Goal: Check status

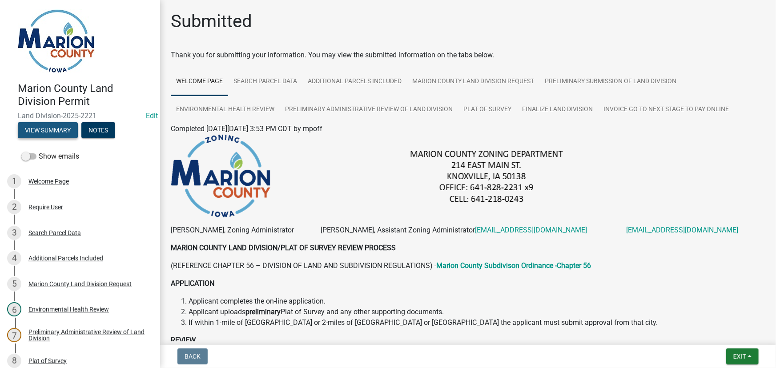
click at [38, 129] on button "View Summary" at bounding box center [48, 130] width 60 height 16
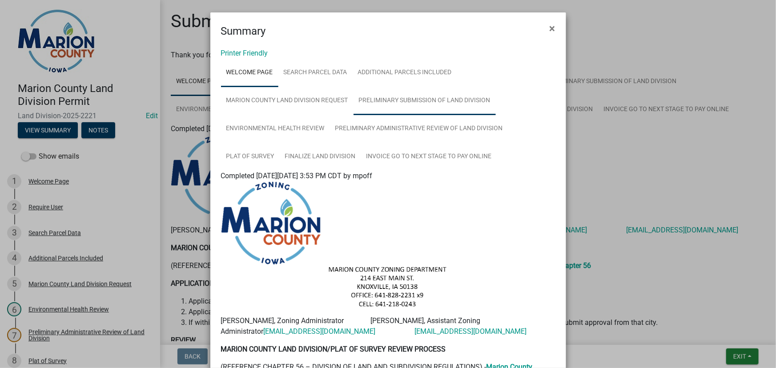
click at [393, 100] on link "Preliminary Submission of Land Division" at bounding box center [424, 101] width 142 height 28
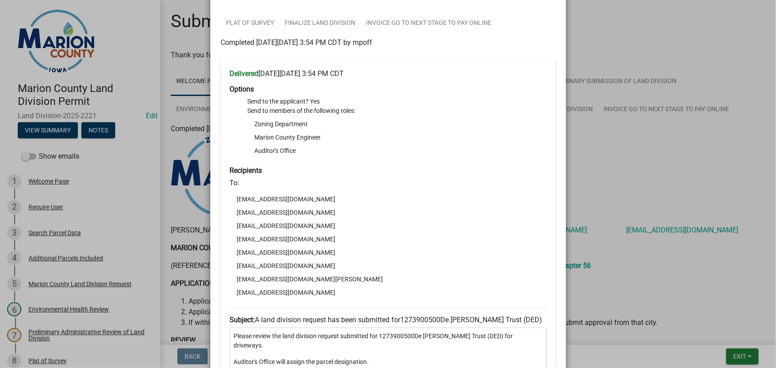
scroll to position [323, 0]
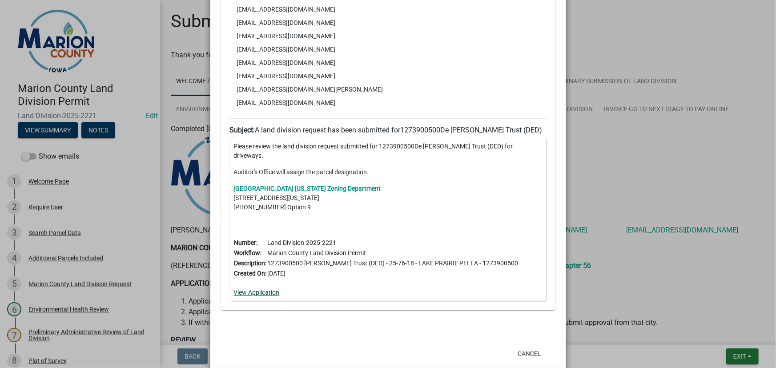
click at [259, 289] on link "View Application" at bounding box center [257, 292] width 46 height 7
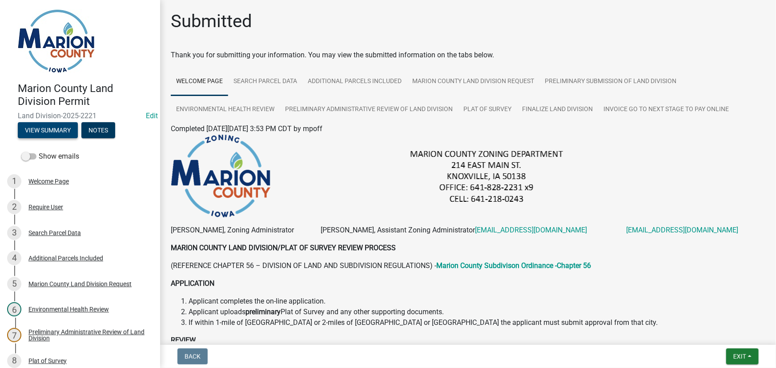
click at [58, 129] on button "View Summary" at bounding box center [48, 130] width 60 height 16
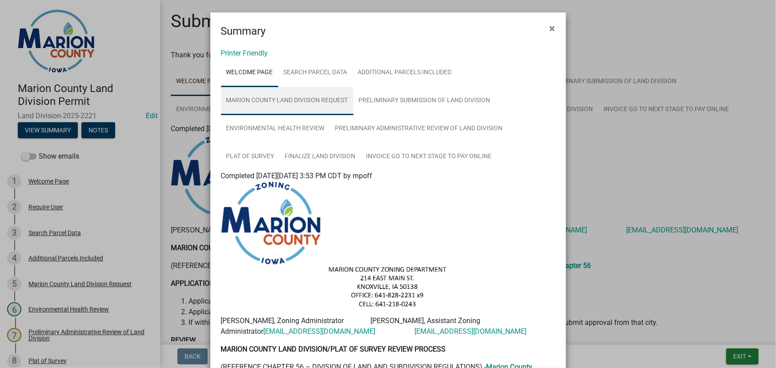
click at [246, 104] on link "Marion County Land Division Request" at bounding box center [287, 101] width 132 height 28
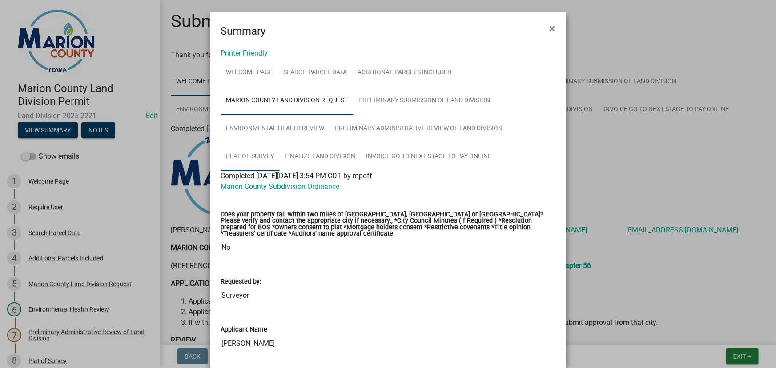
click at [249, 155] on link "Plat of Survey" at bounding box center [250, 157] width 59 height 28
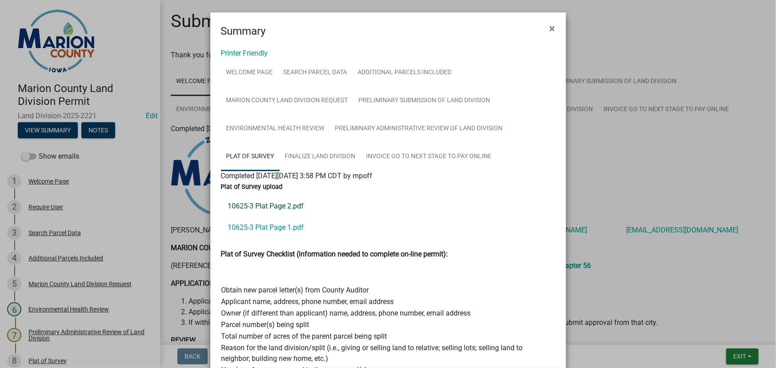
click at [275, 207] on link "10625-3 Plat Page 2.pdf" at bounding box center [388, 206] width 334 height 21
click at [274, 228] on link "10625-3 Plat Page 1.pdf" at bounding box center [388, 227] width 334 height 21
click at [549, 26] on span "×" at bounding box center [552, 28] width 6 height 12
